Goal: Information Seeking & Learning: Learn about a topic

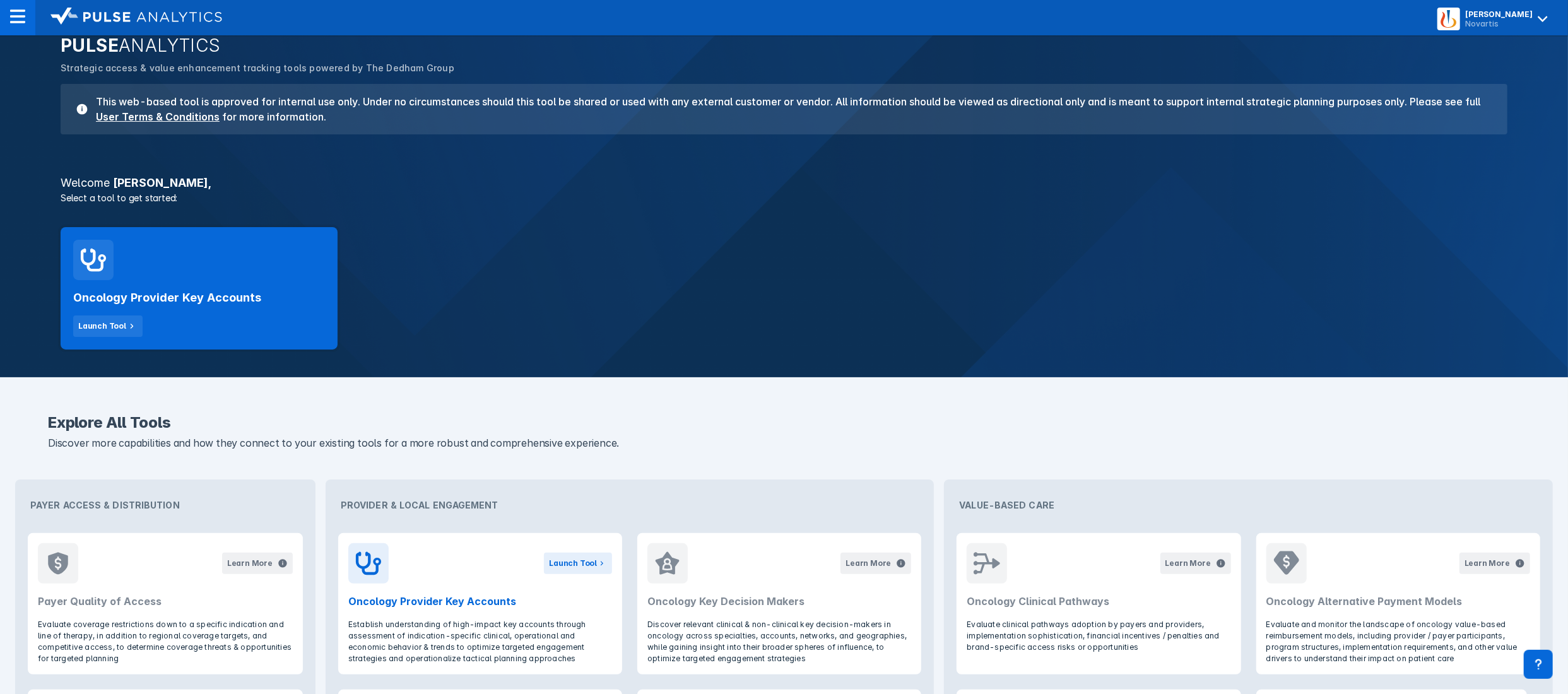
scroll to position [126, 0]
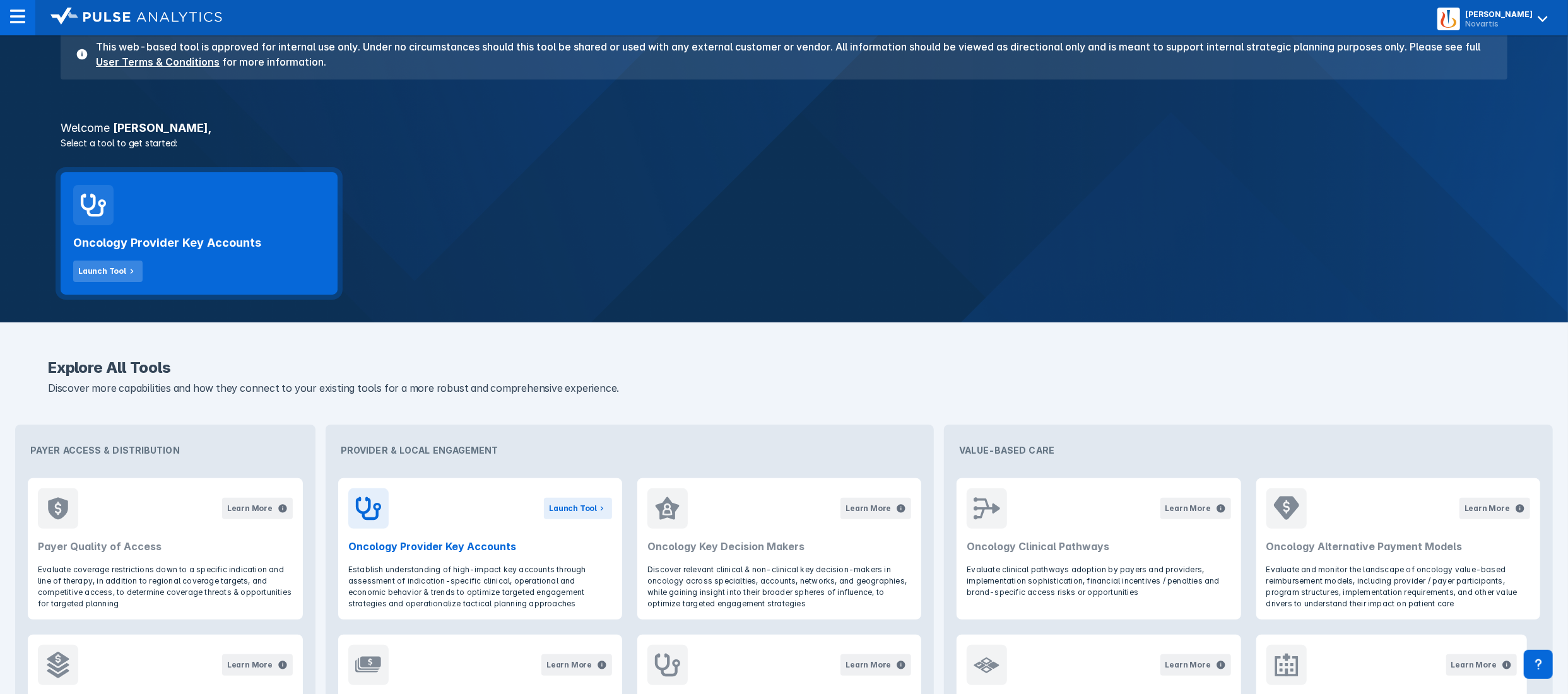
click at [115, 270] on div "Launch Tool" at bounding box center [102, 271] width 48 height 12
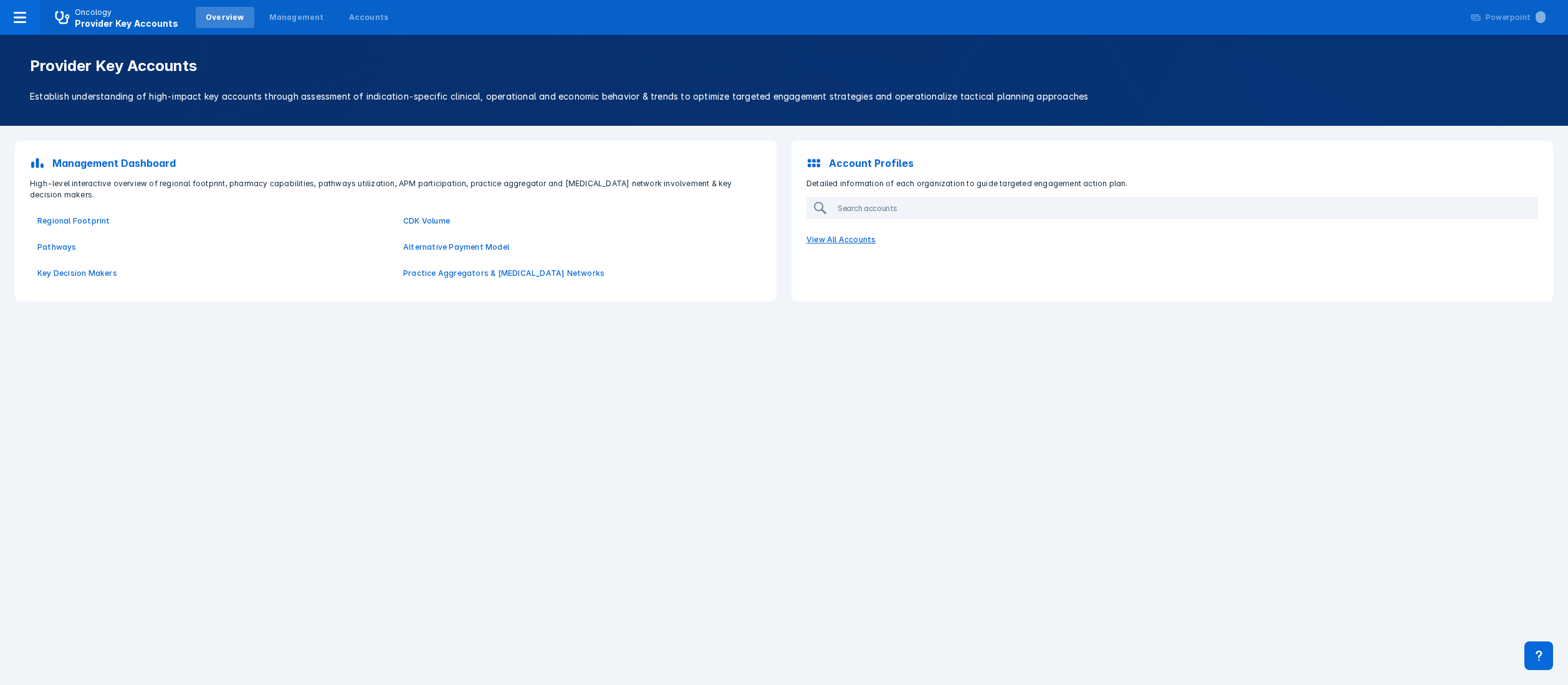
click at [848, 233] on p "View All Accounts" at bounding box center [1172, 239] width 746 height 26
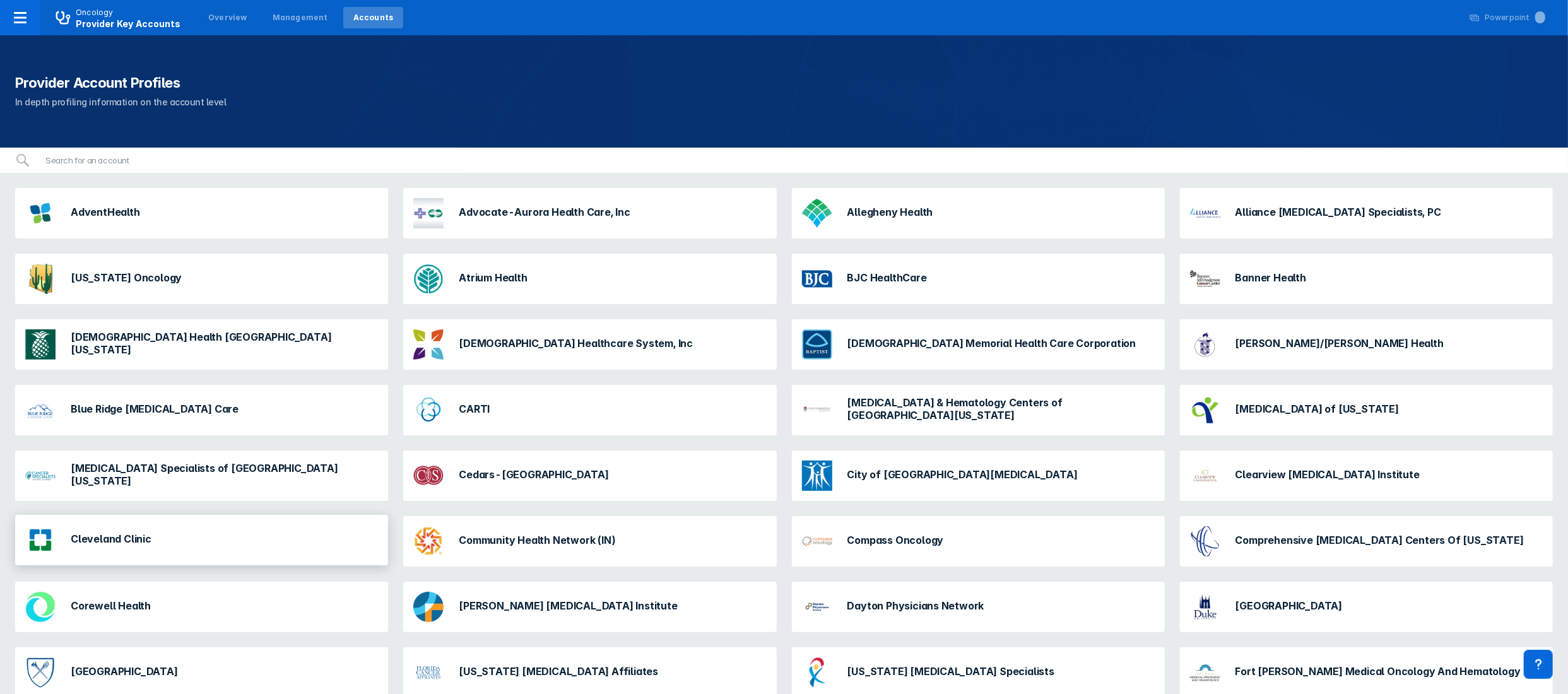
click at [147, 544] on h3 "Cleveland Clinic" at bounding box center [111, 538] width 81 height 13
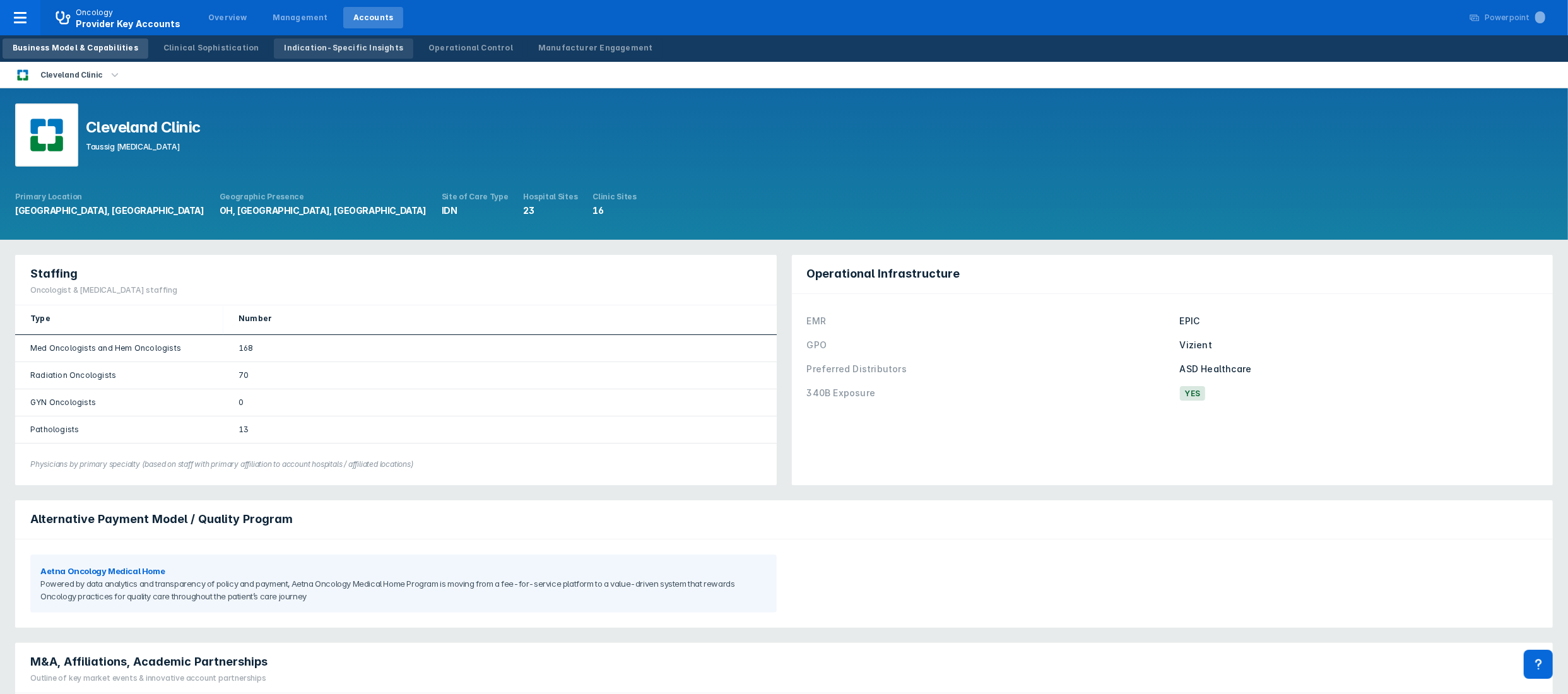
click at [326, 50] on div "Indication-Specific Insights" at bounding box center [344, 48] width 120 height 12
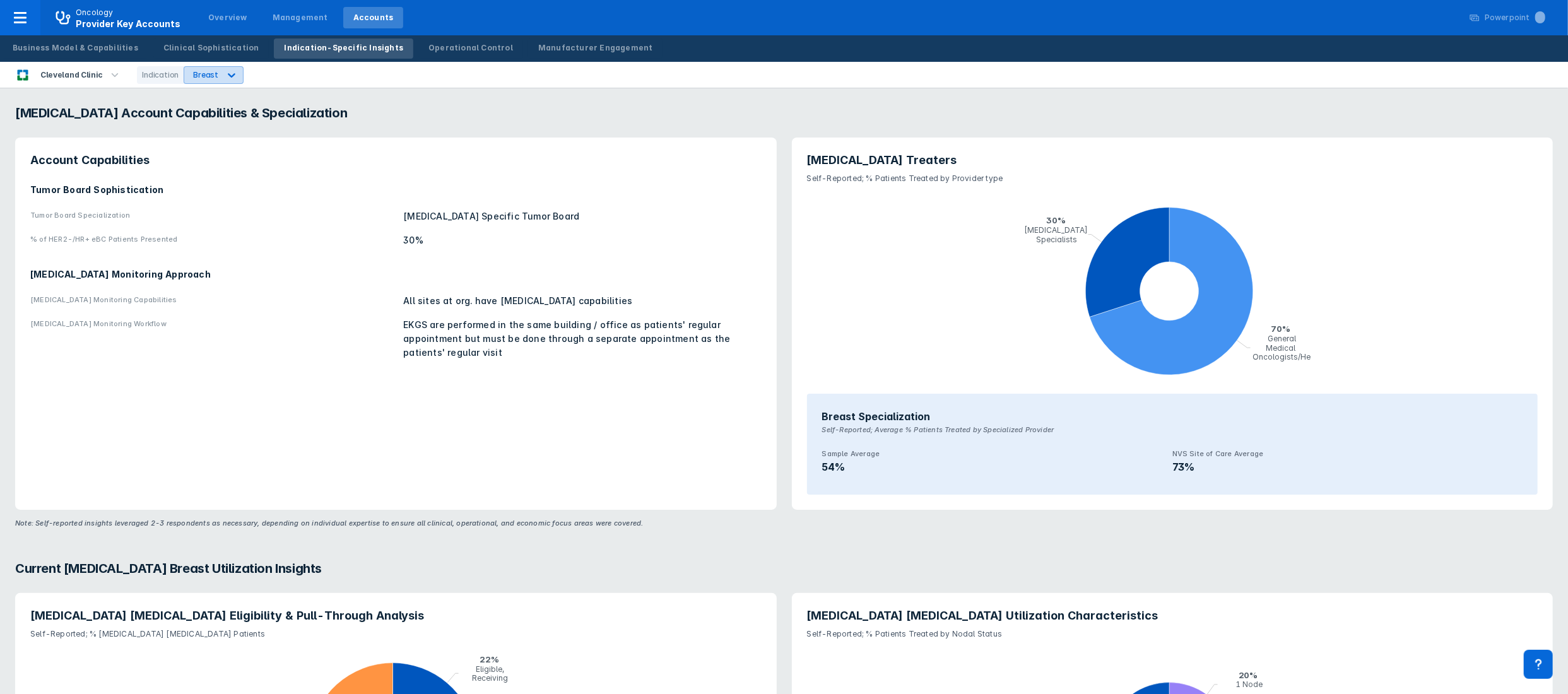
click at [210, 75] on div "Breast" at bounding box center [202, 75] width 35 height 16
click at [205, 125] on div "PNH" at bounding box center [200, 128] width 36 height 24
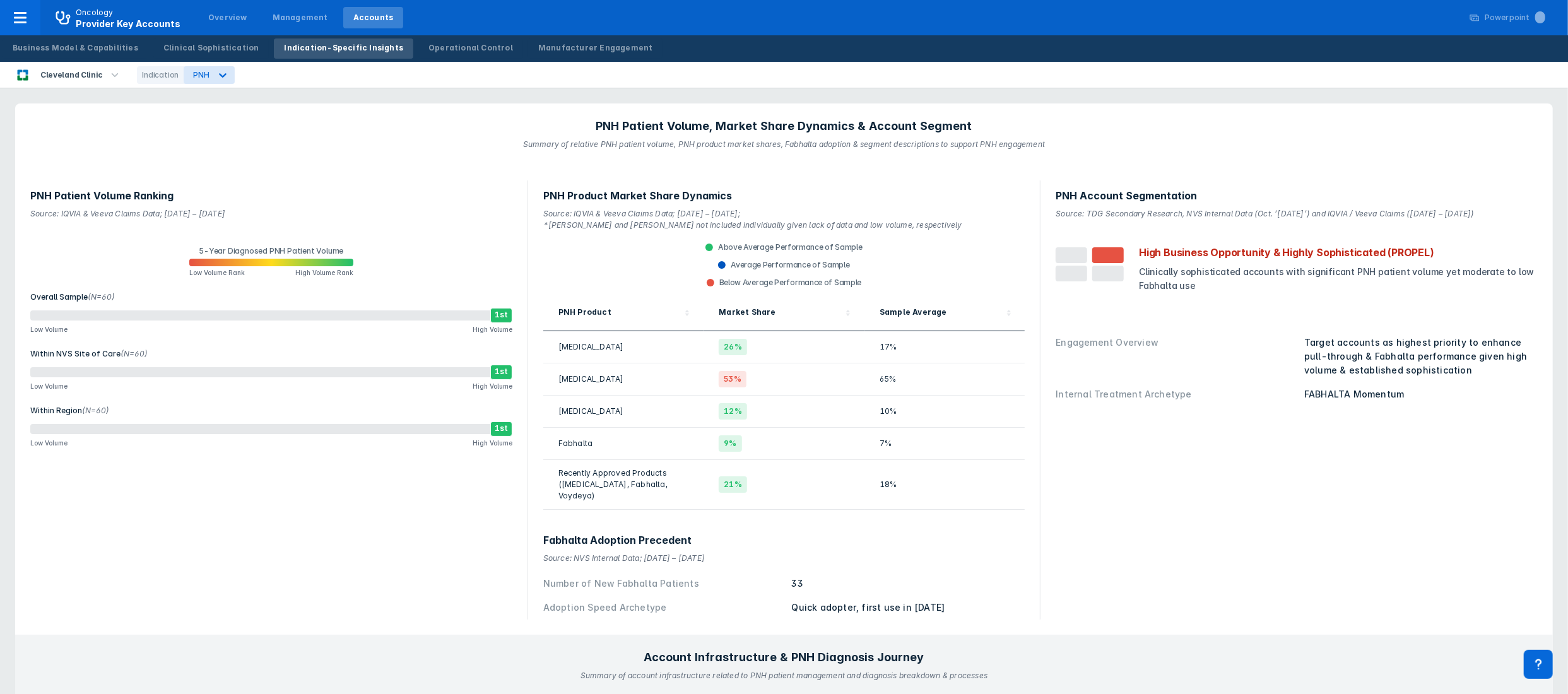
drag, startPoint x: 1402, startPoint y: 189, endPoint x: 1406, endPoint y: 125, distance: 64.1
click at [1406, 125] on header "PNH Patient Volume, Market Share Dynamics & Account Segment Summary of relative…" at bounding box center [784, 134] width 1537 height 62
click at [1465, 145] on header "PNH Patient Volume, Market Share Dynamics & Account Segment Summary of relative…" at bounding box center [784, 134] width 1537 height 62
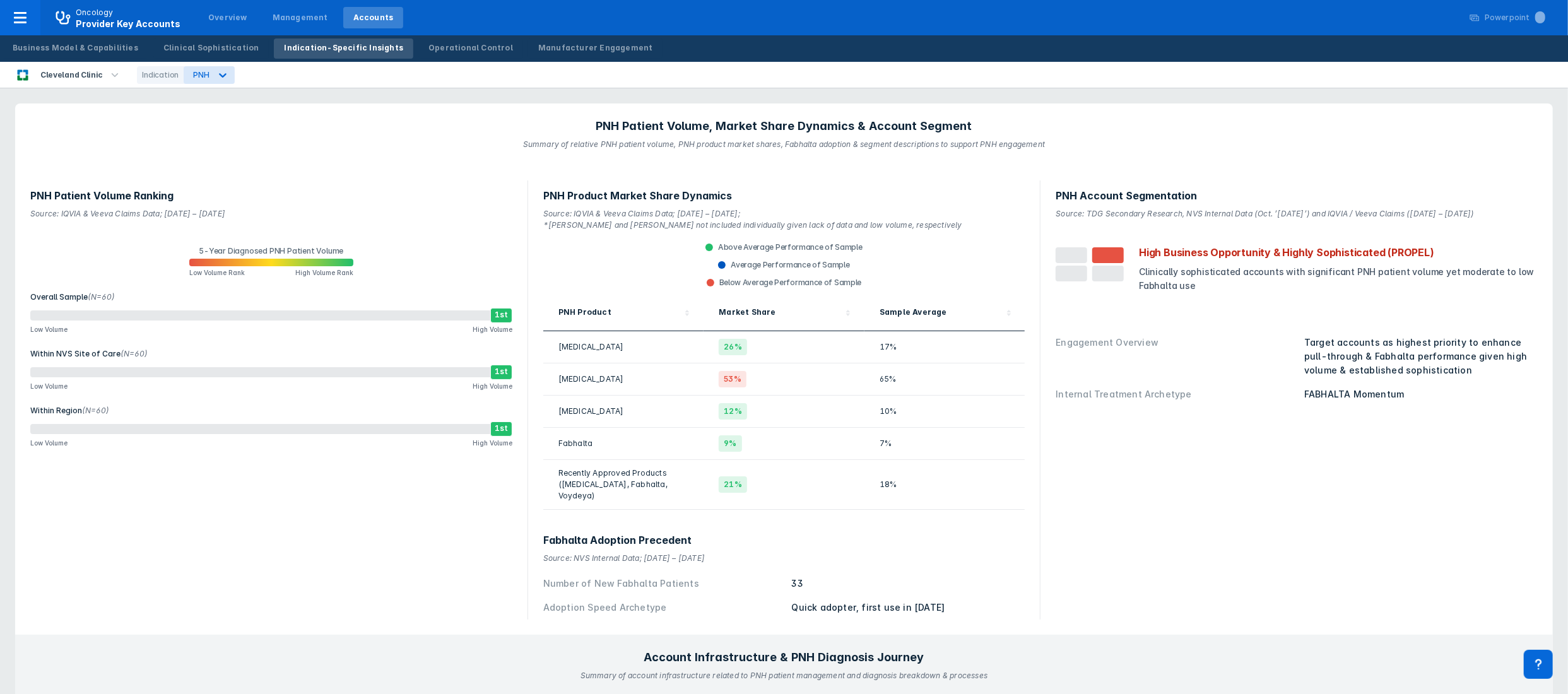
drag, startPoint x: 1479, startPoint y: 585, endPoint x: 1228, endPoint y: 608, distance: 252.1
click at [1228, 608] on div "PNH Account Segmentation Source: TDG Secondary Research, NVS Internal Data (Oct…" at bounding box center [1296, 400] width 497 height 454
drag, startPoint x: 1217, startPoint y: 515, endPoint x: 1223, endPoint y: 569, distance: 54.3
click at [1223, 569] on div "PNH Account Segmentation Source: TDG Secondary Research, NVS Internal Data (Oct…" at bounding box center [1296, 400] width 497 height 454
